Goal: Download file/media

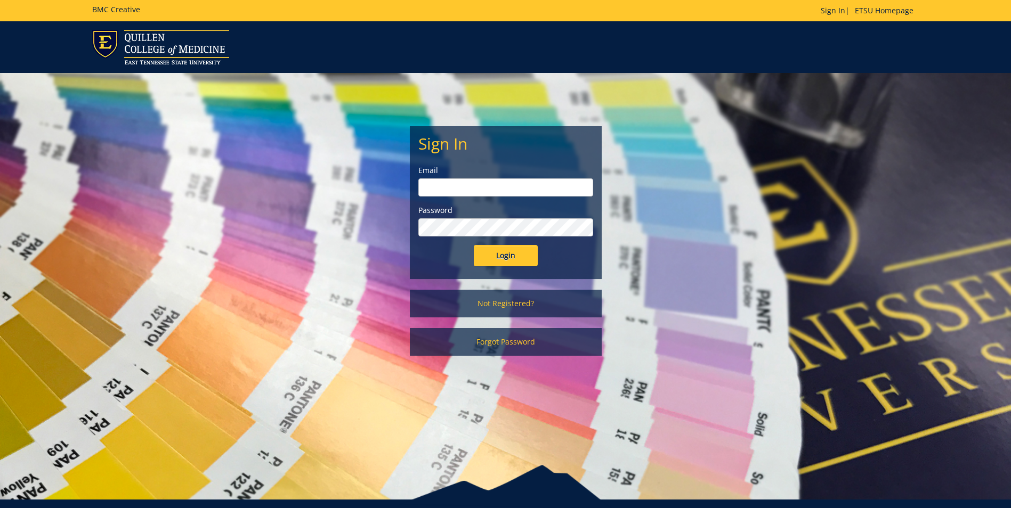
type input "[EMAIL_ADDRESS][DOMAIN_NAME]"
click at [517, 261] on input "Login" at bounding box center [506, 255] width 64 height 21
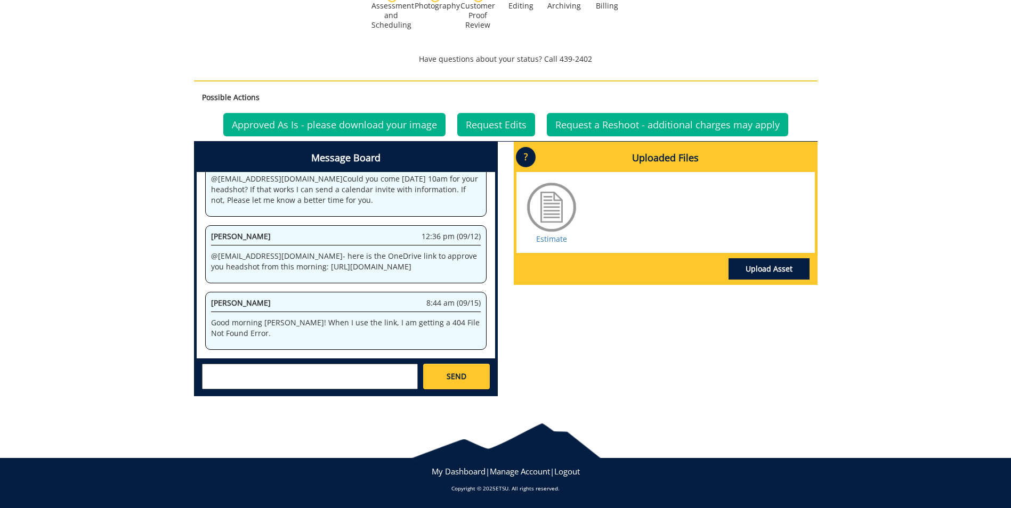
scroll to position [107, 0]
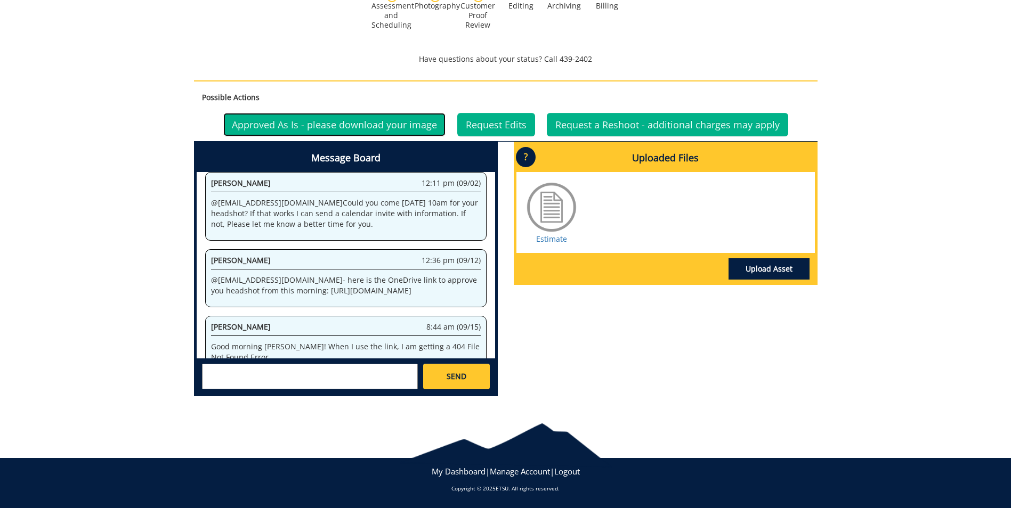
click at [384, 126] on link "Approved As Is - please download your image" at bounding box center [334, 124] width 222 height 23
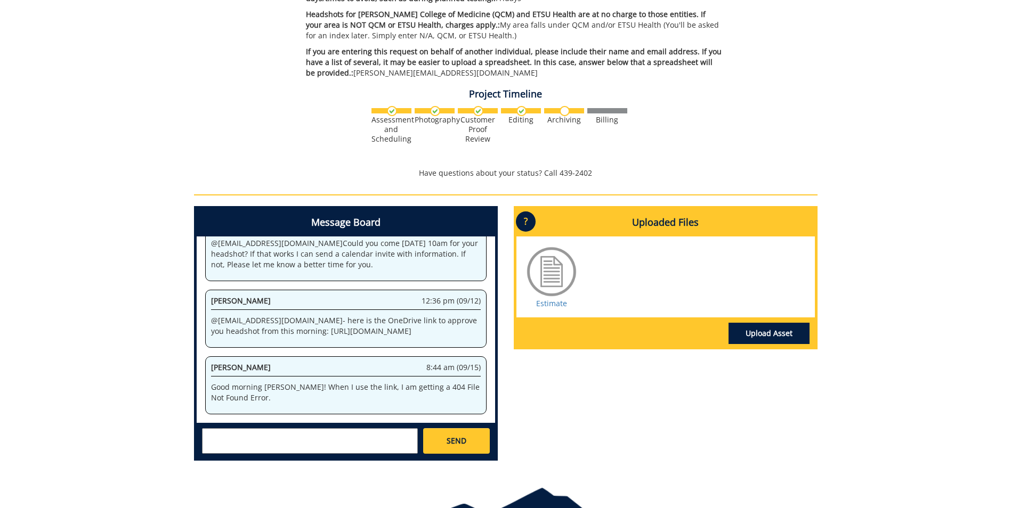
scroll to position [320, 0]
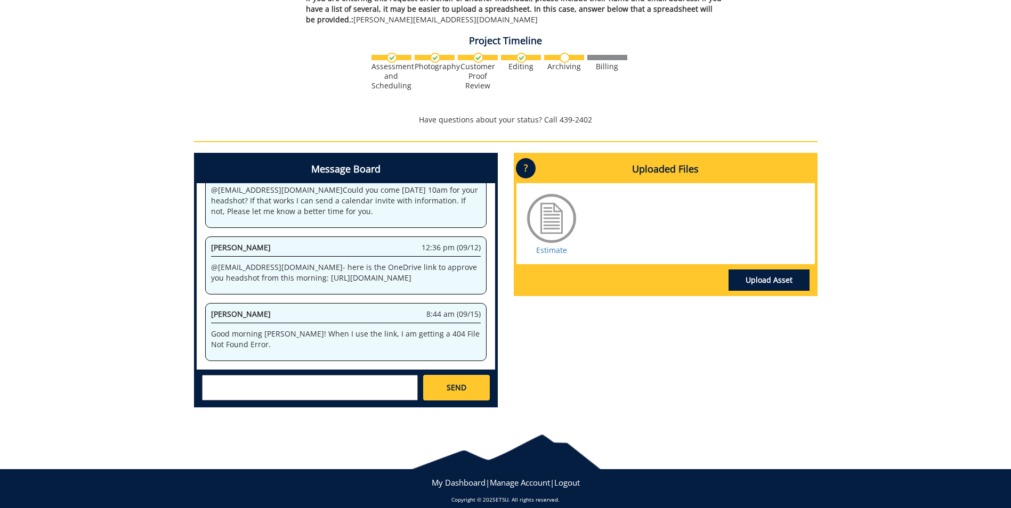
click at [292, 262] on p "@ moonj2@etsu.edu - here is the OneDrive link to approve you headshot from this…" at bounding box center [346, 272] width 270 height 21
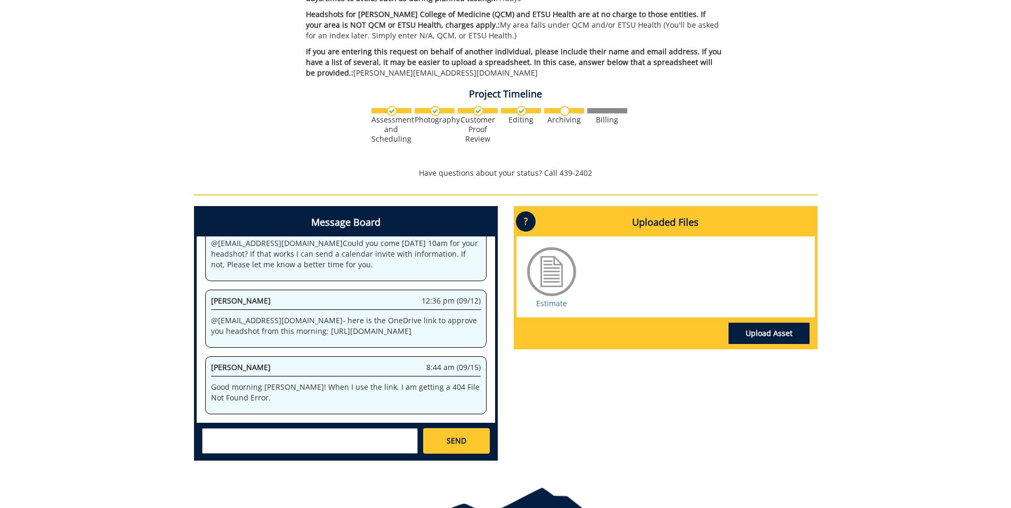
scroll to position [160, 0]
click at [572, 376] on div "Message Board System 3:30 pm (08/29) Welcome to the Project Messenger. All mess…" at bounding box center [505, 337] width 639 height 263
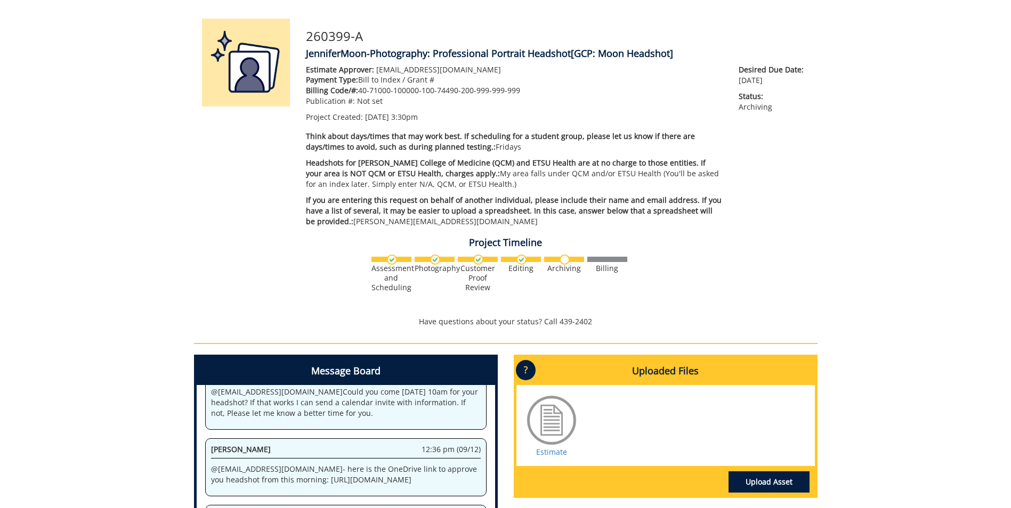
scroll to position [0, 0]
